Goal: Entertainment & Leisure: Browse casually

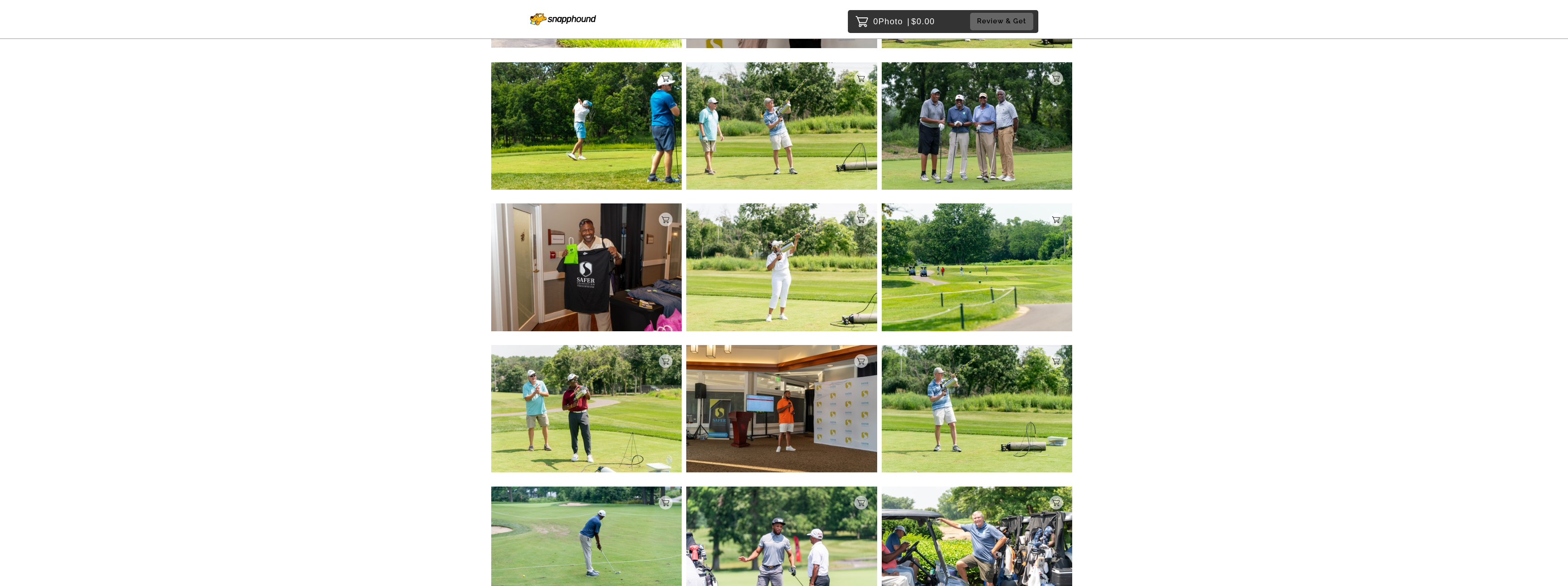
scroll to position [825, 0]
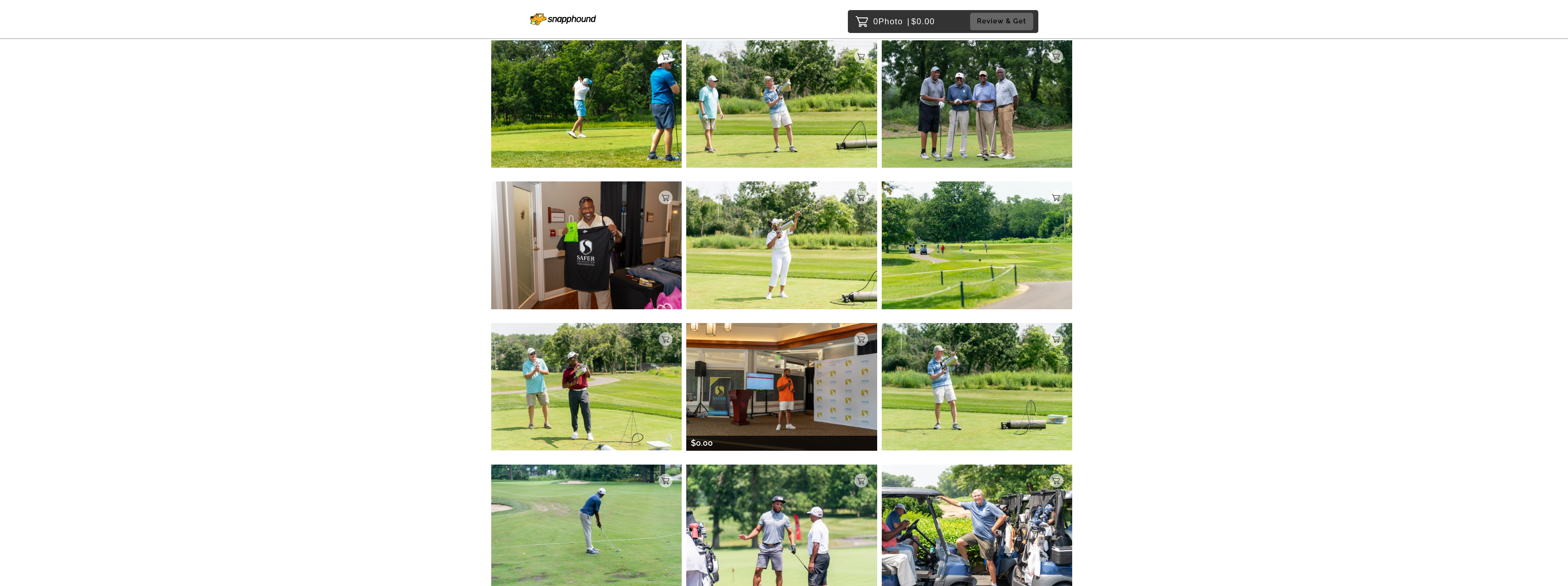
click at [785, 390] on img at bounding box center [782, 387] width 191 height 128
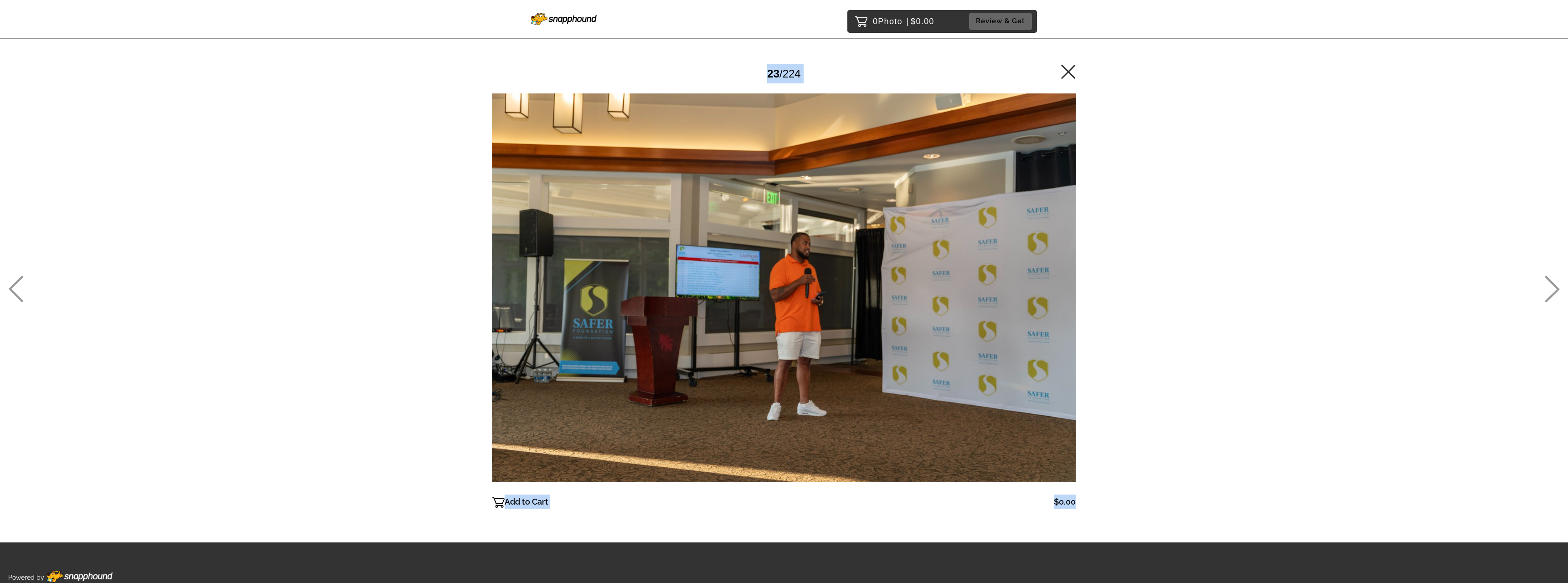
click at [781, 388] on div at bounding box center [784, 287] width 583 height 408
